Goal: Task Accomplishment & Management: Use online tool/utility

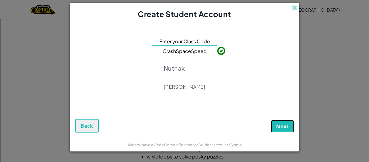
click at [278, 125] on span "Next" at bounding box center [282, 126] width 13 height 6
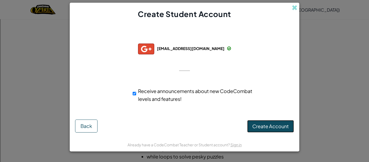
click at [272, 123] on span "Create Account" at bounding box center [270, 126] width 36 height 6
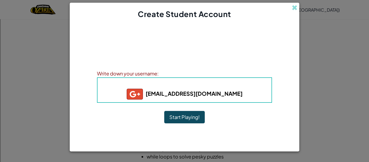
click at [196, 114] on button "Start Playing!" at bounding box center [184, 117] width 41 height 12
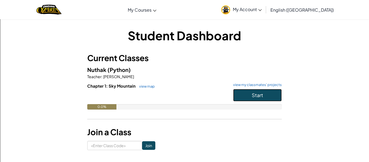
click at [254, 97] on span "Start" at bounding box center [257, 95] width 11 height 6
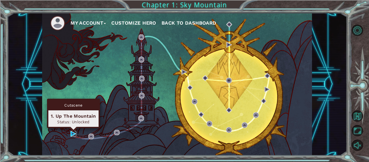
click at [75, 133] on img at bounding box center [74, 134] width 6 height 6
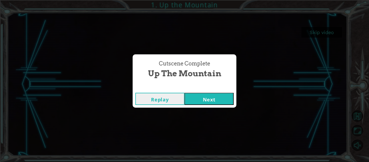
click at [221, 97] on button "Next" at bounding box center [209, 99] width 49 height 12
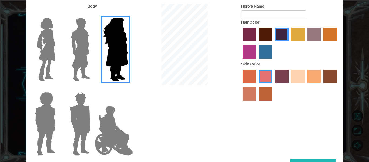
click at [245, 36] on label "paprika hair color" at bounding box center [250, 35] width 14 height 14
click at [241, 43] on input "paprika hair color" at bounding box center [241, 43] width 0 height 0
click at [249, 79] on label "sorbus skin color" at bounding box center [250, 76] width 14 height 14
click at [241, 85] on input "sorbus skin color" at bounding box center [241, 85] width 0 height 0
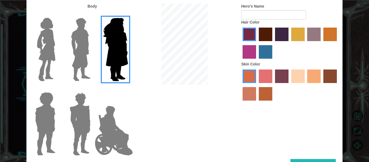
click at [303, 74] on label "sandy beach skin color" at bounding box center [298, 76] width 14 height 14
click at [290, 85] on input "sandy beach skin color" at bounding box center [290, 85] width 0 height 0
click at [247, 50] on label "medium red violet hair color" at bounding box center [250, 52] width 14 height 14
click at [338, 43] on input "medium red violet hair color" at bounding box center [338, 43] width 0 height 0
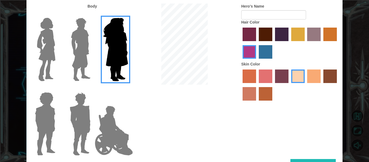
click at [262, 38] on label "maroon hair color" at bounding box center [266, 35] width 14 height 14
click at [257, 43] on input "maroon hair color" at bounding box center [257, 43] width 0 height 0
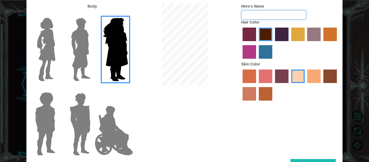
click at [268, 14] on input "Hero's Name" at bounding box center [273, 14] width 65 height 9
type input "[PERSON_NAME]"
click at [320, 159] on button "Done" at bounding box center [313, 165] width 45 height 12
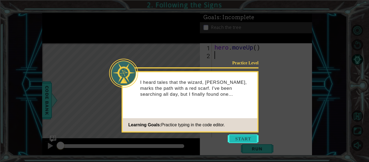
click at [251, 141] on button "Start" at bounding box center [243, 138] width 31 height 9
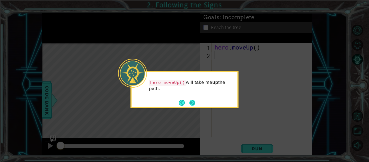
click at [193, 102] on button "Next" at bounding box center [193, 103] width 6 height 6
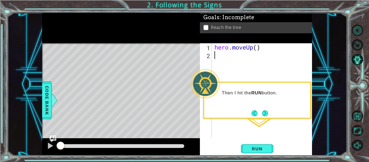
type textarea "h"
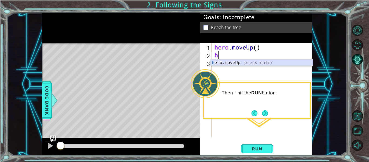
click at [281, 60] on div "h ero.moveUp press enter" at bounding box center [262, 68] width 102 height 19
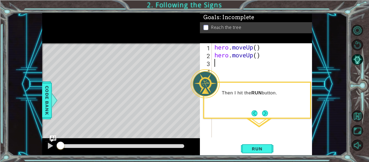
click at [257, 55] on div "hero . moveUp ( ) hero . moveUp ( )" at bounding box center [264, 98] width 100 height 110
type textarea "hero.moveUp()"
click at [262, 152] on button "Run" at bounding box center [257, 148] width 32 height 11
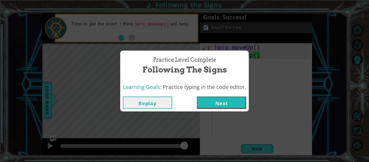
click at [217, 104] on button "Next" at bounding box center [221, 103] width 49 height 12
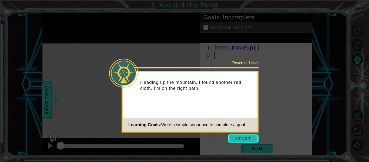
click at [244, 141] on button "Start" at bounding box center [243, 138] width 31 height 9
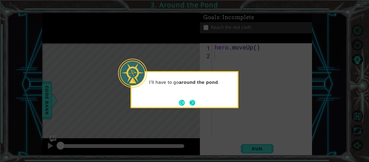
click at [193, 102] on button "Next" at bounding box center [193, 103] width 6 height 6
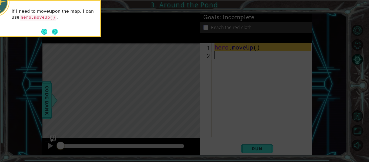
click at [55, 30] on button "Next" at bounding box center [55, 32] width 6 height 6
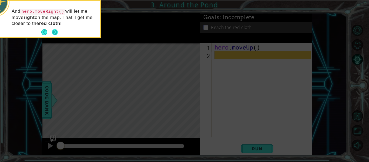
click at [54, 32] on button "Next" at bounding box center [55, 32] width 6 height 6
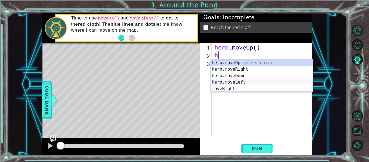
click at [242, 80] on div "h ero.moveUp press enter h ero.moveRight press enter h ero.moveDown press enter…" at bounding box center [262, 81] width 102 height 45
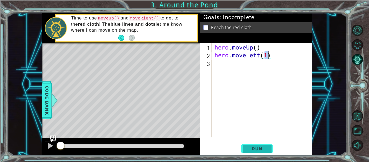
type textarea "hero.moveLeft(1)"
click at [263, 152] on button "Run" at bounding box center [257, 148] width 32 height 11
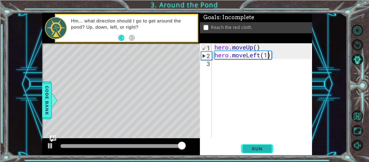
click at [261, 150] on span "Run" at bounding box center [257, 148] width 21 height 5
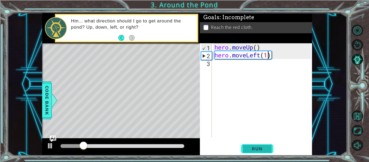
click at [252, 150] on span "Run" at bounding box center [257, 148] width 21 height 5
click at [264, 150] on span "Run" at bounding box center [257, 148] width 21 height 5
click at [218, 66] on div "hero . moveUp ( ) hero . moveLeft ( 1 )" at bounding box center [264, 98] width 100 height 110
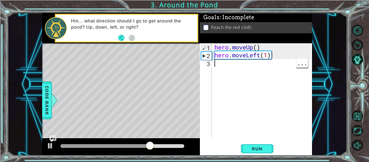
type textarea "h"
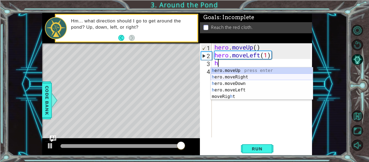
click at [255, 75] on div "h ero.moveUp press enter h ero.moveRight press enter h ero.moveDown press enter…" at bounding box center [262, 89] width 102 height 45
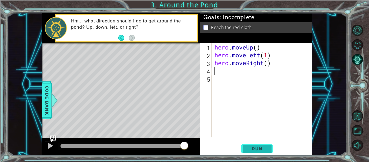
click at [255, 152] on button "Run" at bounding box center [257, 148] width 32 height 11
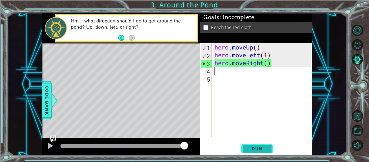
click at [260, 147] on span "Run" at bounding box center [257, 148] width 21 height 5
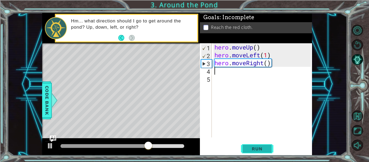
type textarea "h"
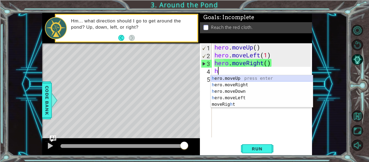
click at [236, 78] on div "h ero.moveUp press enter h ero.moveRight press enter h ero.moveDown press enter…" at bounding box center [262, 97] width 102 height 45
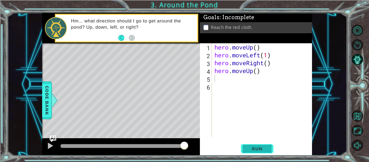
click at [255, 146] on span "Run" at bounding box center [257, 148] width 21 height 5
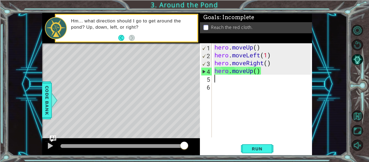
type textarea "h"
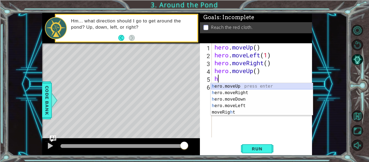
click at [253, 84] on div "h ero.moveUp press enter h ero.moveRight press enter h ero.moveDown press enter…" at bounding box center [262, 105] width 102 height 45
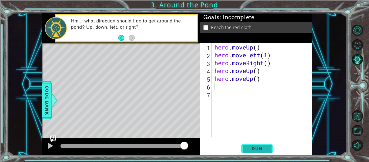
click at [254, 145] on button "Run" at bounding box center [257, 148] width 32 height 11
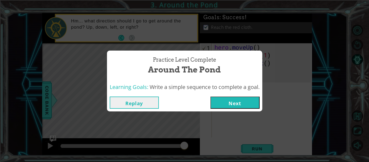
click at [236, 101] on button "Next" at bounding box center [235, 103] width 49 height 12
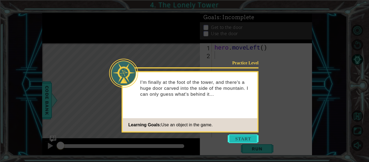
click at [238, 141] on button "Start" at bounding box center [243, 138] width 31 height 9
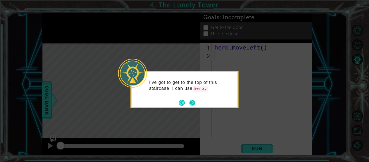
click at [190, 101] on button "Next" at bounding box center [193, 103] width 6 height 6
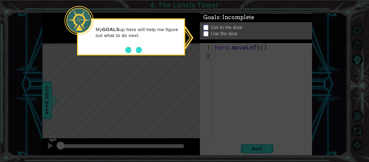
click at [206, 28] on p at bounding box center [206, 27] width 5 height 5
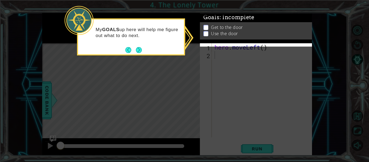
click at [205, 28] on div "Get to the door Use the door" at bounding box center [256, 32] width 112 height 17
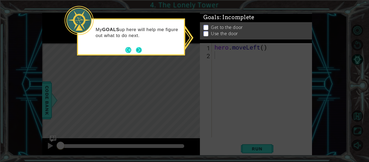
click at [137, 49] on button "Next" at bounding box center [139, 50] width 6 height 6
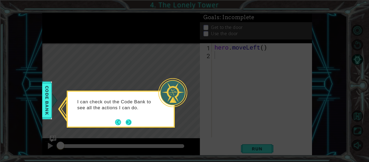
click at [131, 122] on button "Next" at bounding box center [129, 122] width 6 height 6
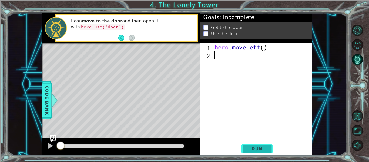
click at [257, 154] on button "Run" at bounding box center [257, 148] width 32 height 11
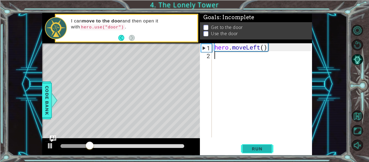
type textarea "h"
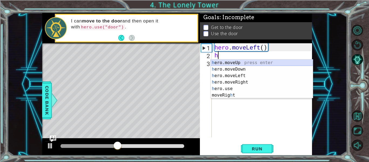
click at [235, 62] on div "h ero.moveUp press enter h ero.moveDown press enter h ero.moveLeft press enter …" at bounding box center [262, 85] width 102 height 52
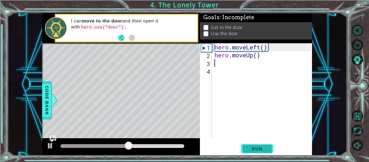
click at [253, 147] on span "Run" at bounding box center [257, 148] width 21 height 5
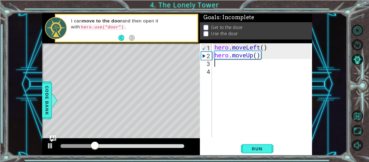
click at [254, 58] on div "hero . moveLeft ( ) hero . moveUp ( )" at bounding box center [264, 98] width 100 height 110
click at [267, 55] on div "hero . moveLeft ( ) hero . moveUp ( )" at bounding box center [264, 98] width 100 height 110
click at [256, 57] on div "hero . moveLeft ( ) hero . moveUp ( )" at bounding box center [264, 98] width 100 height 110
type textarea "hero.moveUp(1)"
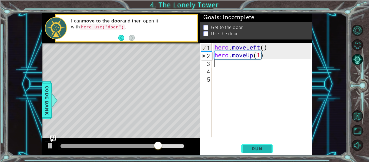
click at [260, 146] on button "Run" at bounding box center [257, 148] width 32 height 11
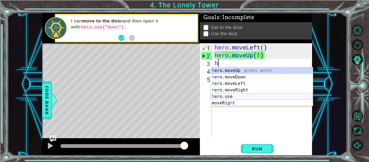
click at [255, 95] on div "h ero.moveUp press enter h ero.moveDown press enter h ero.moveLeft press enter …" at bounding box center [262, 93] width 102 height 52
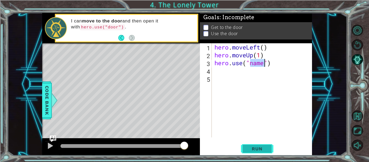
type textarea "hero.use("name")"
click at [264, 147] on span "Run" at bounding box center [257, 148] width 21 height 5
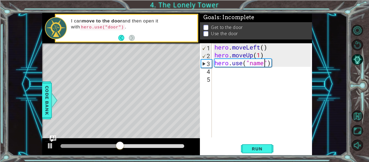
click at [217, 74] on div "hero . moveLeft ( ) hero . moveUp ( 1 ) hero . use ( "name" )" at bounding box center [264, 98] width 100 height 110
type textarea "h"
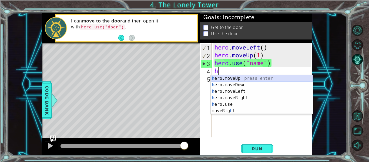
click at [253, 78] on div "h ero.moveUp press enter h ero.moveDown press enter h ero.moveLeft press enter …" at bounding box center [262, 101] width 102 height 52
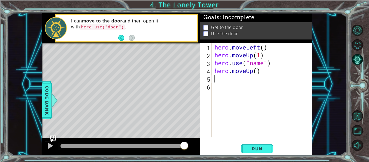
click at [258, 70] on div "hero . moveLeft ( ) hero . moveUp ( 1 ) hero . use ( "name" ) hero . moveUp ( )" at bounding box center [264, 98] width 100 height 110
type textarea "hero.moveUp(1)"
click at [244, 148] on button "Run" at bounding box center [257, 148] width 32 height 11
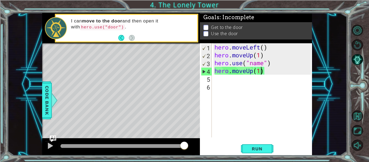
click at [221, 80] on div "hero . moveLeft ( ) hero . moveUp ( 1 ) hero . use ( "name" ) hero . moveUp ( 1…" at bounding box center [264, 98] width 100 height 110
type textarea "h"
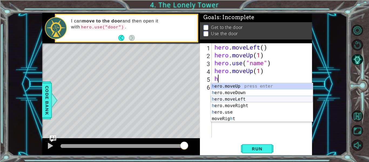
click at [232, 100] on div "h ero.moveUp press enter h ero.moveDown press enter h ero.moveLeft press enter …" at bounding box center [262, 109] width 102 height 52
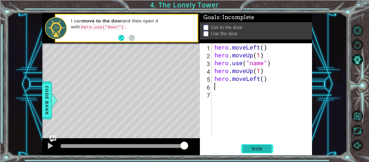
click at [268, 149] on button "Run" at bounding box center [257, 148] width 32 height 11
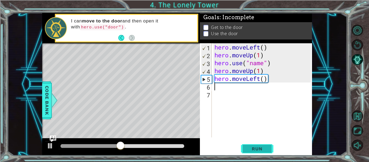
click at [268, 149] on button "Run" at bounding box center [257, 148] width 32 height 11
type textarea "h"
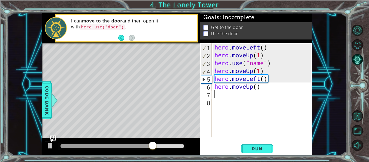
click at [256, 87] on div "hero . moveLeft ( ) hero . moveUp ( 1 ) hero . use ( "name" ) hero . moveUp ( 1…" at bounding box center [264, 98] width 100 height 110
type textarea "hero.moveUp(1)"
click at [258, 149] on span "Run" at bounding box center [257, 148] width 21 height 5
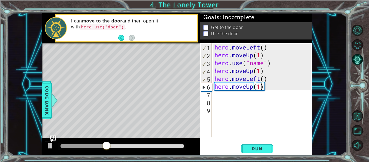
click at [261, 85] on div "hero . moveLeft ( ) hero . moveUp ( 1 ) hero . use ( "name" ) hero . moveUp ( 1…" at bounding box center [264, 98] width 100 height 110
type textarea "hero.moveUp(2)"
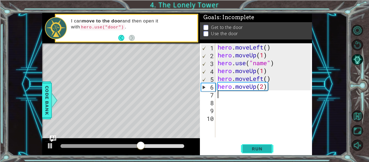
click at [252, 148] on span "Run" at bounding box center [257, 148] width 21 height 5
type textarea "h"
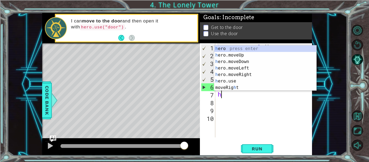
click at [243, 70] on div "h ero press enter h ero.moveUp press enter h ero.moveDown press enter h ero.mov…" at bounding box center [265, 74] width 102 height 58
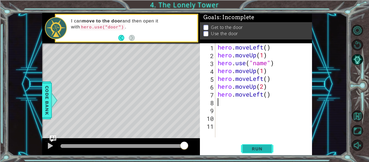
click at [266, 149] on span "Run" at bounding box center [257, 148] width 21 height 5
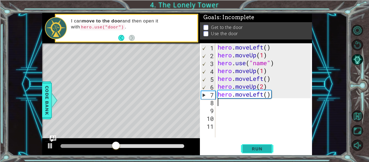
click at [265, 148] on span "Run" at bounding box center [257, 148] width 21 height 5
click at [267, 96] on div "hero . moveLeft ( ) hero . moveUp ( 1 ) hero . use ( "name" ) hero . moveUp ( 1…" at bounding box center [265, 98] width 97 height 110
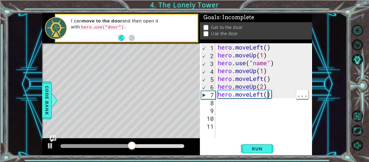
type textarea "hero.moveLeft(2)"
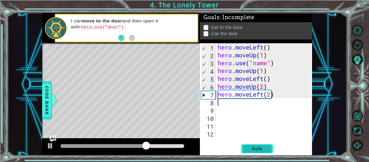
click at [258, 151] on span "Run" at bounding box center [257, 148] width 21 height 5
type textarea "h"
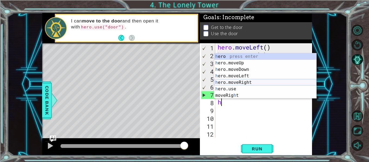
click at [244, 83] on div "h ero press enter h ero.moveUp press enter h ero.moveDown press enter h ero.mov…" at bounding box center [265, 82] width 102 height 58
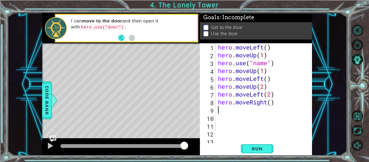
click at [272, 103] on div "hero . moveLeft ( ) hero . moveUp ( 1 ) hero . use ( "name" ) hero . moveUp ( 1…" at bounding box center [265, 98] width 97 height 110
type textarea "hero.moveRight(2)"
click at [260, 153] on button "Run" at bounding box center [257, 148] width 32 height 11
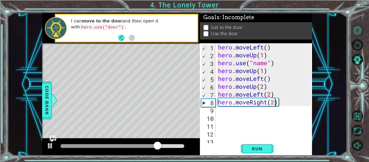
click at [354, 33] on button "Level Options" at bounding box center [357, 30] width 11 height 11
